Goal: Task Accomplishment & Management: Manage account settings

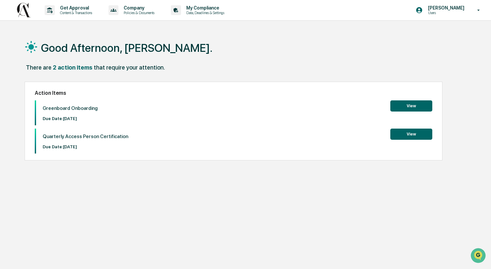
click at [406, 109] on button "View" at bounding box center [411, 105] width 42 height 11
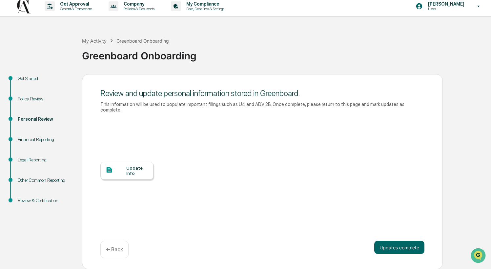
scroll to position [4, 0]
click at [134, 172] on div "Update Info" at bounding box center [137, 170] width 22 height 10
click at [129, 172] on div "Update Info" at bounding box center [137, 170] width 22 height 10
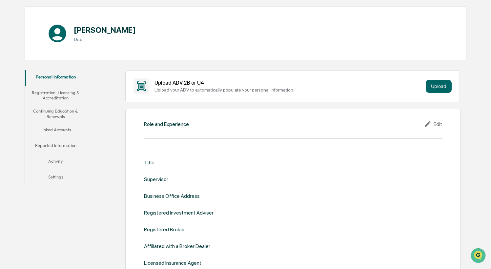
scroll to position [58, 0]
click at [439, 84] on button "Upload" at bounding box center [439, 85] width 26 height 13
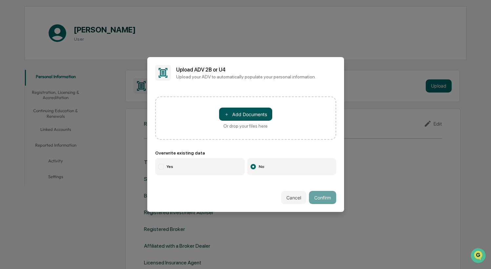
click at [243, 115] on button "＋ Add Documents" at bounding box center [245, 114] width 53 height 13
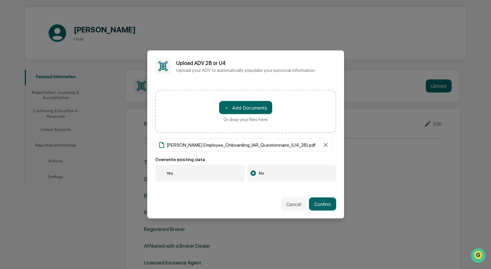
click at [207, 174] on label "Yes" at bounding box center [200, 173] width 90 height 17
click at [325, 206] on button "Confirm" at bounding box center [322, 204] width 27 height 13
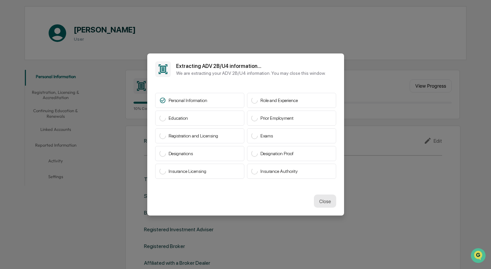
click at [327, 201] on button "Close" at bounding box center [325, 201] width 22 height 13
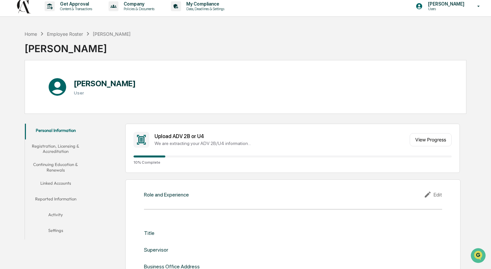
scroll to position [0, 0]
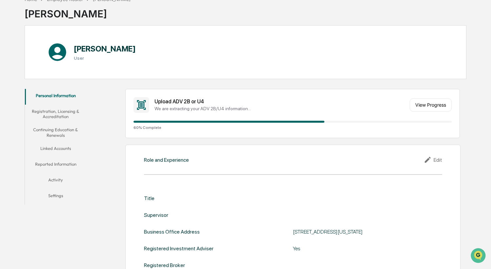
scroll to position [40, 0]
